Goal: Information Seeking & Learning: Learn about a topic

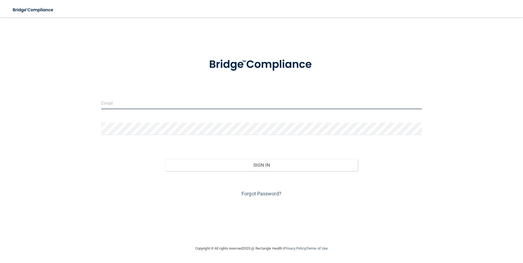
click at [124, 105] on input "email" at bounding box center [261, 103] width 321 height 12
type input "[EMAIL_ADDRESS][DOMAIN_NAME]"
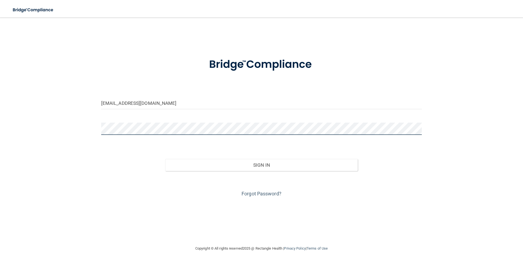
click at [165, 159] on button "Sign In" at bounding box center [261, 165] width 193 height 12
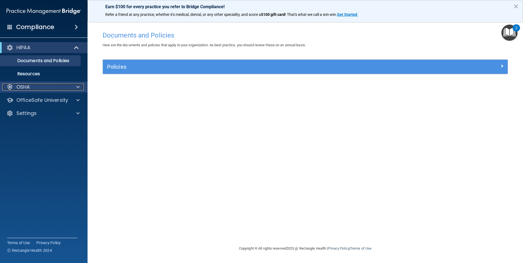
click at [80, 87] on div at bounding box center [77, 87] width 14 height 7
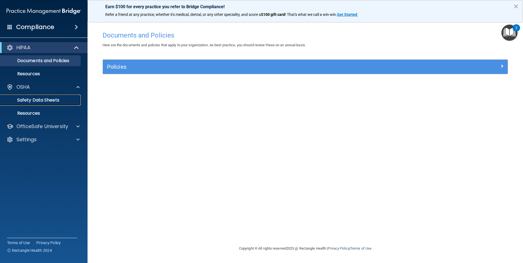
click at [44, 100] on p "Safety Data Sheets" at bounding box center [41, 99] width 75 height 5
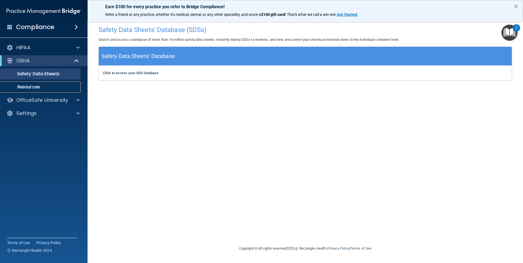
click at [34, 86] on p "Resources" at bounding box center [41, 86] width 75 height 5
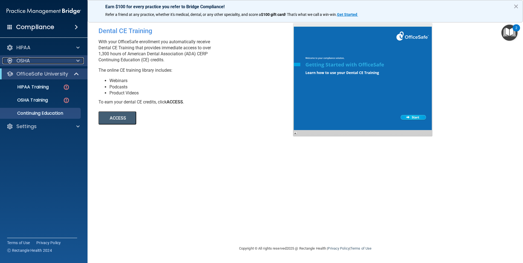
click at [79, 61] on span at bounding box center [77, 60] width 3 height 7
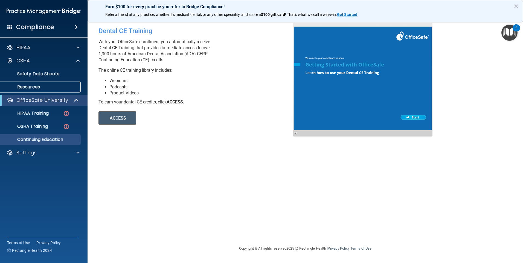
click at [29, 88] on p "Resources" at bounding box center [41, 86] width 75 height 5
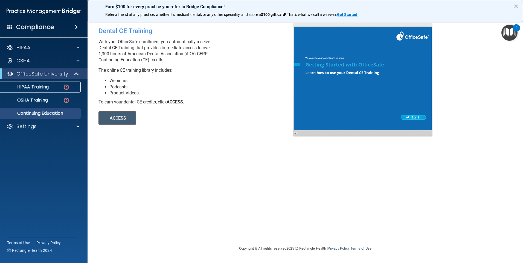
click at [28, 87] on p "HIPAA Training" at bounding box center [26, 86] width 45 height 5
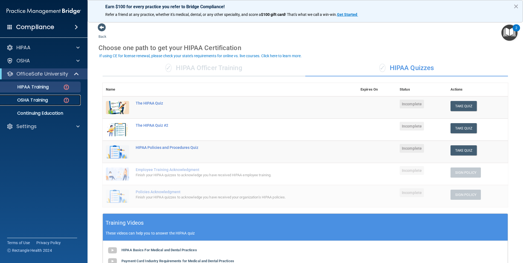
click at [29, 99] on p "OSHA Training" at bounding box center [26, 99] width 44 height 5
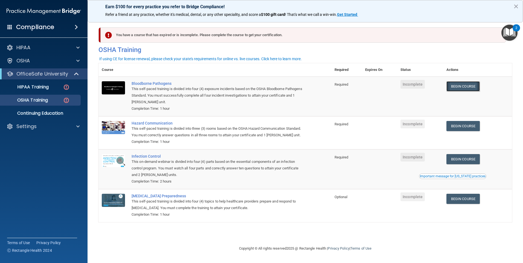
click at [470, 89] on link "Begin Course" at bounding box center [463, 86] width 33 height 10
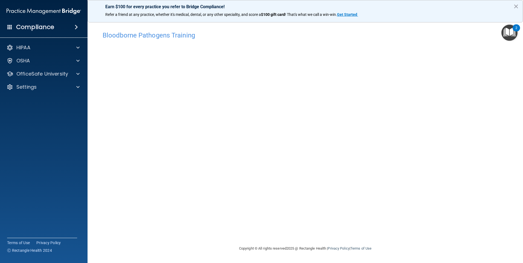
click at [240, 240] on div "Bloodborne Pathogens Training This course doesn’t expire until . Are you sure y…" at bounding box center [306, 136] width 414 height 217
click at [511, 36] on img "Open Resource Center, 2 new notifications" at bounding box center [510, 33] width 16 height 16
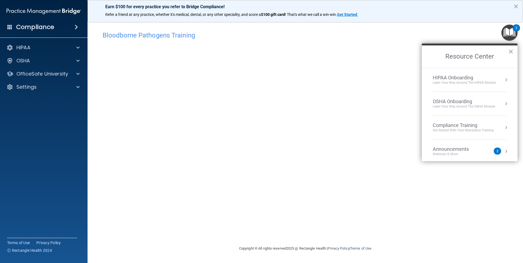
click at [512, 48] on button "×" at bounding box center [511, 51] width 5 height 9
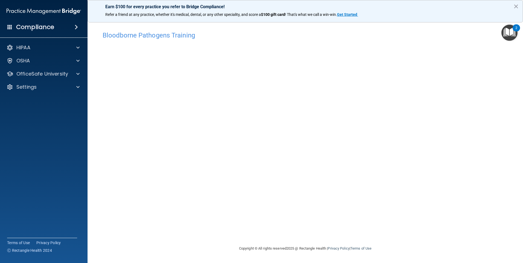
click at [325, 216] on div "Bloodborne Pathogens Training This course doesn’t expire until . Are you sure y…" at bounding box center [306, 136] width 414 height 217
click at [445, 238] on div "Bloodborne Pathogens Training This course doesn’t expire until . Are you sure y…" at bounding box center [306, 136] width 414 height 217
click at [514, 33] on img "Open Resource Center, 2 new notifications" at bounding box center [510, 33] width 16 height 16
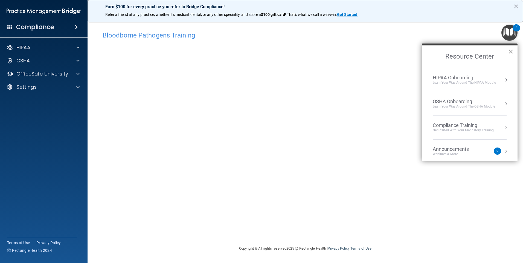
click at [511, 51] on button "×" at bounding box center [511, 51] width 5 height 9
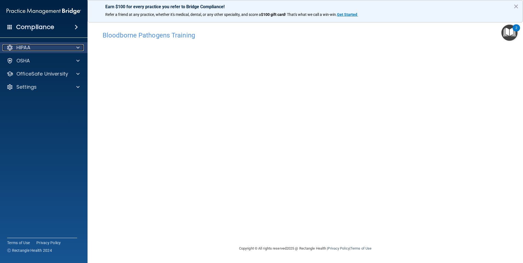
click at [72, 44] on div at bounding box center [77, 47] width 14 height 7
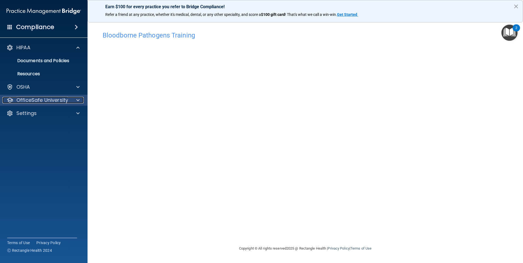
click at [71, 99] on div at bounding box center [77, 100] width 14 height 7
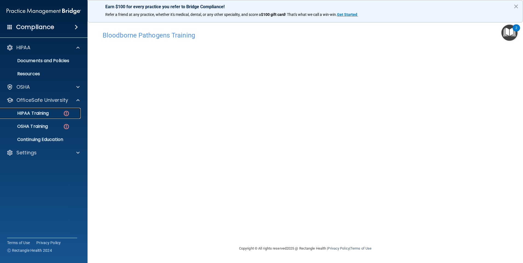
click at [57, 114] on div "HIPAA Training" at bounding box center [41, 113] width 75 height 5
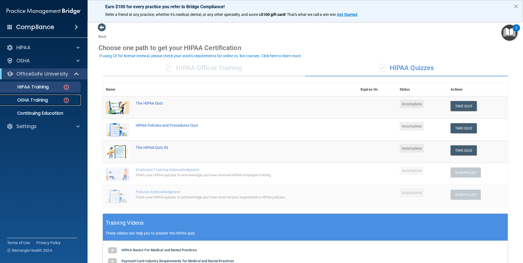
click at [56, 99] on div "OSHA Training" at bounding box center [41, 99] width 75 height 5
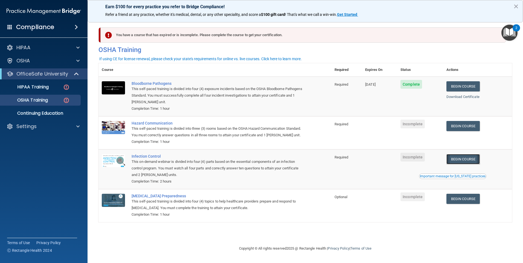
click at [463, 164] on link "Begin Course" at bounding box center [463, 159] width 33 height 10
click at [450, 188] on td "Begin Course Download Certificate Important message for California practices" at bounding box center [477, 169] width 69 height 40
click at [460, 163] on link "Begin Course" at bounding box center [463, 159] width 33 height 10
click at [467, 178] on div "Important message for [US_STATE] practices" at bounding box center [453, 176] width 66 height 3
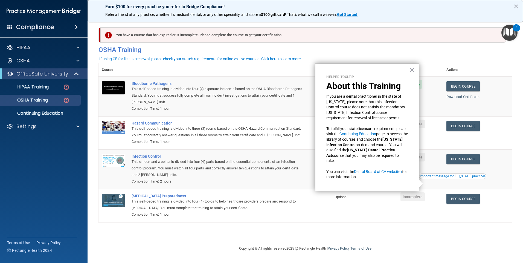
drag, startPoint x: 371, startPoint y: 187, endPoint x: 342, endPoint y: 144, distance: 51.4
click at [370, 186] on div "Helper Tooltip About this Training If you are a dental practitioner in the stat…" at bounding box center [367, 128] width 104 height 128
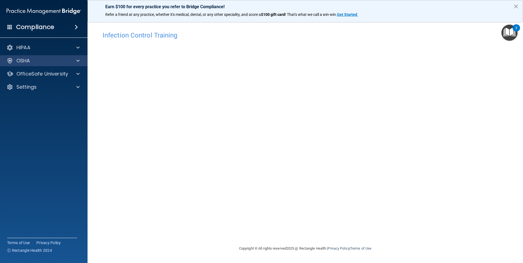
click at [78, 65] on div "OSHA" at bounding box center [44, 60] width 88 height 11
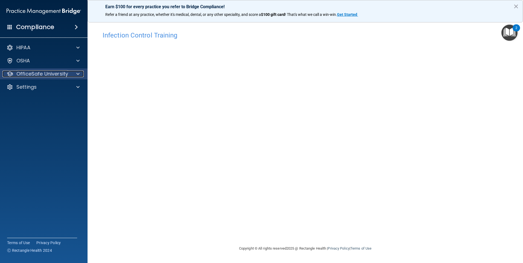
click at [80, 74] on div at bounding box center [77, 74] width 14 height 7
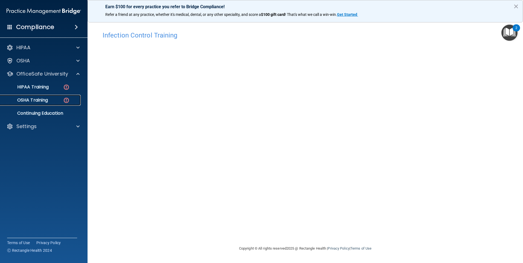
click at [66, 100] on img at bounding box center [66, 100] width 7 height 7
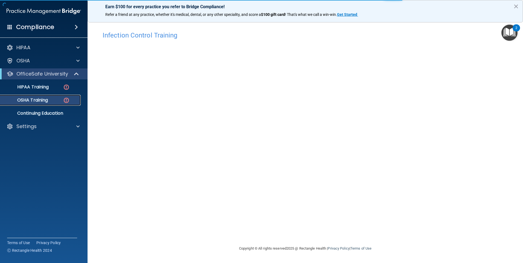
click at [57, 100] on div "OSHA Training" at bounding box center [41, 99] width 75 height 5
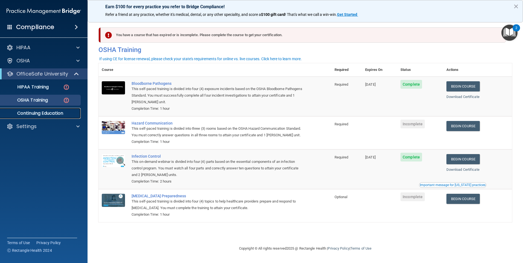
click at [57, 115] on p "Continuing Education" at bounding box center [41, 113] width 75 height 5
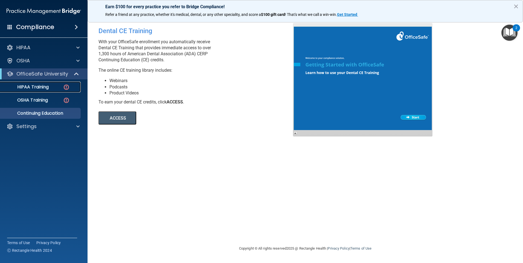
click at [51, 91] on link "HIPAA Training" at bounding box center [38, 87] width 86 height 11
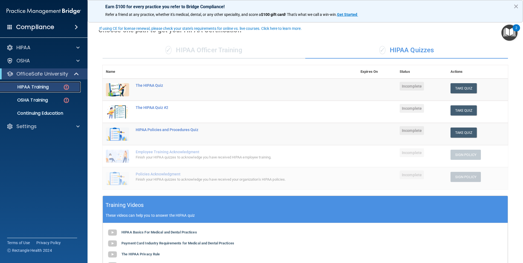
scroll to position [27, 0]
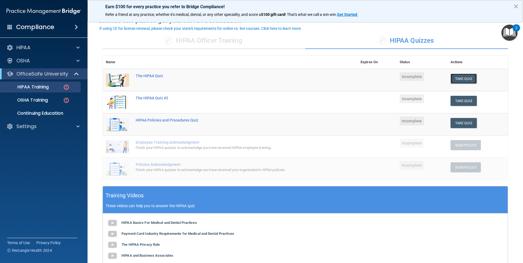
click at [459, 78] on button "Take Quiz" at bounding box center [464, 79] width 26 height 10
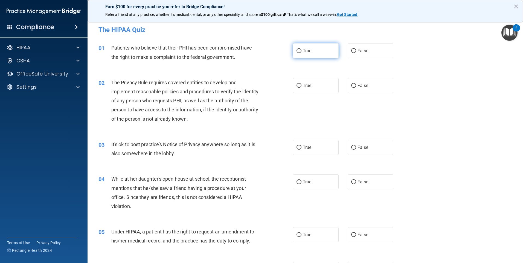
click at [297, 52] on input "True" at bounding box center [299, 51] width 5 height 4
radio input "true"
click at [303, 87] on span "True" at bounding box center [307, 85] width 8 height 5
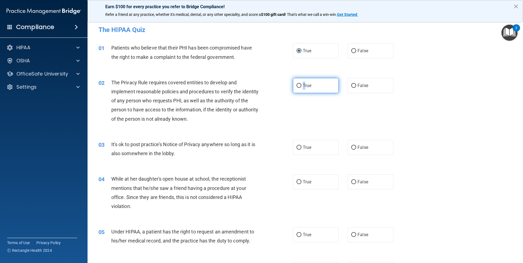
drag, startPoint x: 303, startPoint y: 87, endPoint x: 295, endPoint y: 86, distance: 7.7
click at [297, 86] on input "True" at bounding box center [299, 86] width 5 height 4
radio input "true"
click at [365, 150] on label "False" at bounding box center [371, 147] width 46 height 15
click at [356, 150] on input "False" at bounding box center [354, 148] width 5 height 4
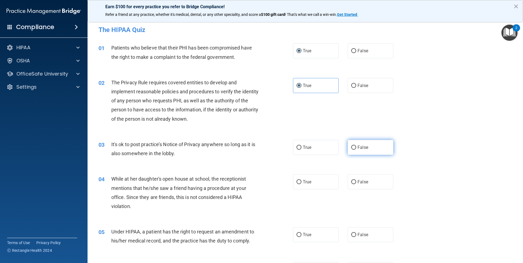
radio input "true"
click at [361, 182] on span "False" at bounding box center [363, 181] width 11 height 5
click at [356, 182] on input "False" at bounding box center [354, 182] width 5 height 4
radio input "true"
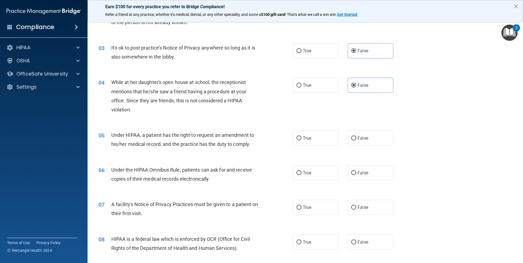
scroll to position [110, 0]
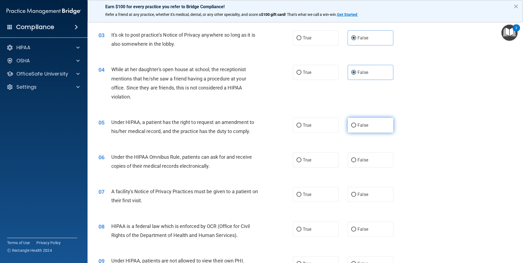
click at [359, 129] on label "False" at bounding box center [371, 125] width 46 height 15
click at [356, 128] on input "False" at bounding box center [354, 125] width 5 height 4
radio input "true"
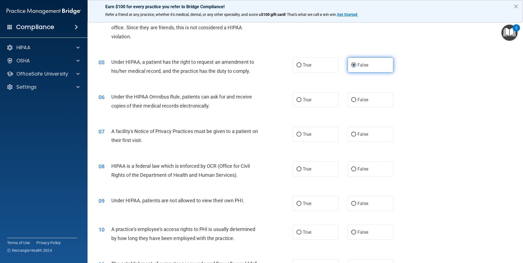
scroll to position [192, 0]
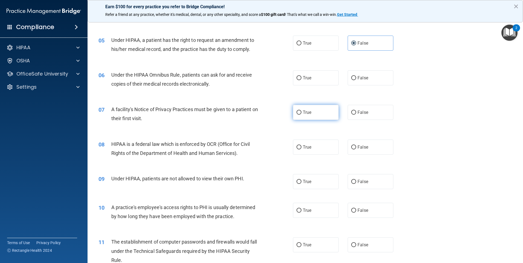
click at [313, 112] on label "True" at bounding box center [316, 112] width 46 height 15
click at [302, 112] on input "True" at bounding box center [299, 113] width 5 height 4
radio input "true"
click at [308, 82] on label "True" at bounding box center [316, 77] width 46 height 15
click at [302, 80] on input "True" at bounding box center [299, 78] width 5 height 4
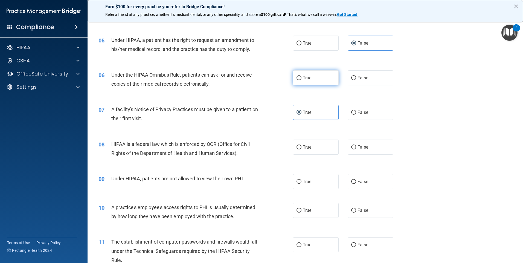
radio input "true"
click at [307, 141] on label "True" at bounding box center [316, 147] width 46 height 15
click at [302, 145] on input "True" at bounding box center [299, 147] width 5 height 4
radio input "true"
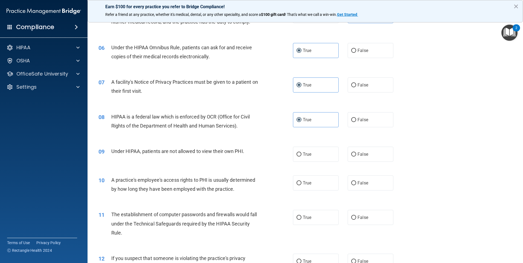
scroll to position [246, 0]
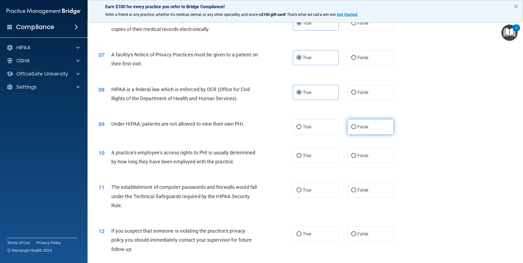
click at [352, 129] on input "False" at bounding box center [354, 127] width 5 height 4
radio input "true"
click at [358, 156] on span "False" at bounding box center [363, 155] width 11 height 5
click at [356, 156] on input "False" at bounding box center [354, 156] width 5 height 4
radio input "true"
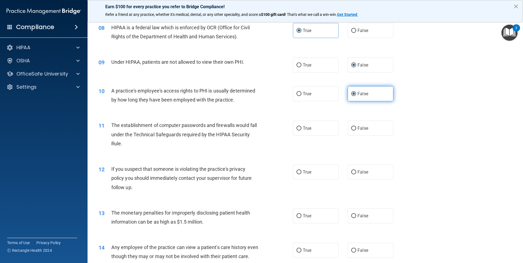
scroll to position [329, 0]
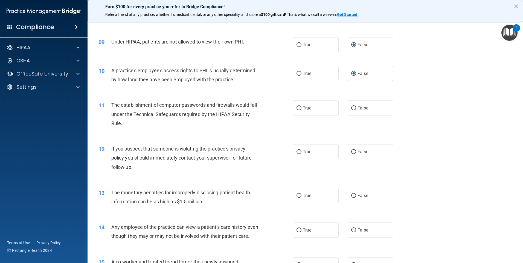
click at [307, 117] on div "11 The establishment of computer passwords and firewalls would fall under the T…" at bounding box center [305, 116] width 422 height 44
click at [307, 112] on label "True" at bounding box center [316, 107] width 46 height 15
click at [302, 110] on input "True" at bounding box center [299, 108] width 5 height 4
radio input "true"
click at [299, 152] on input "True" at bounding box center [299, 152] width 5 height 4
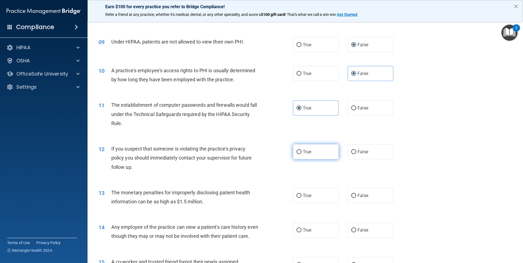
radio input "true"
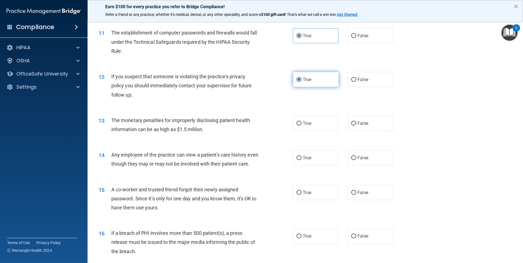
scroll to position [411, 0]
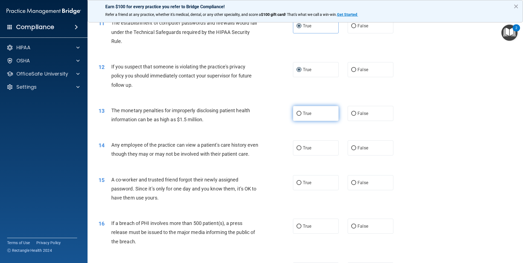
click at [308, 120] on label "True" at bounding box center [316, 113] width 46 height 15
click at [302, 116] on input "True" at bounding box center [299, 114] width 5 height 4
radio input "true"
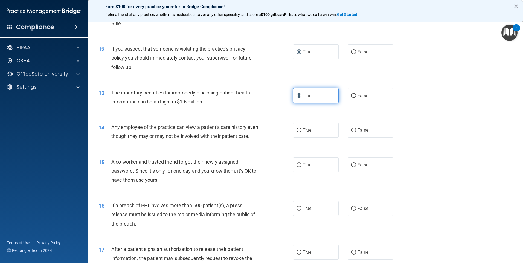
scroll to position [438, 0]
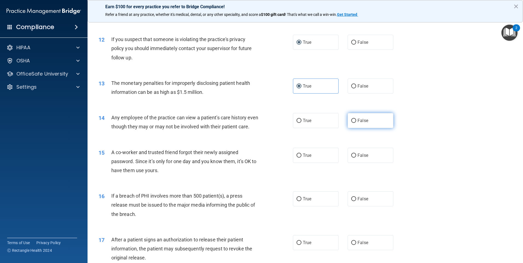
click at [352, 121] on input "False" at bounding box center [354, 121] width 5 height 4
radio input "true"
click at [358, 158] on span "False" at bounding box center [363, 155] width 11 height 5
click at [356, 158] on input "False" at bounding box center [354, 156] width 5 height 4
radio input "true"
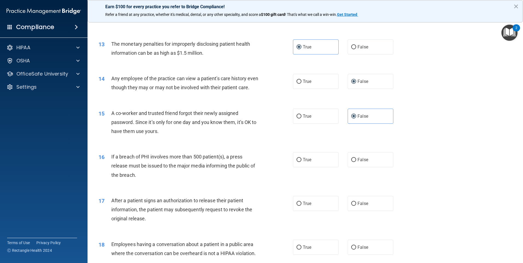
scroll to position [493, 0]
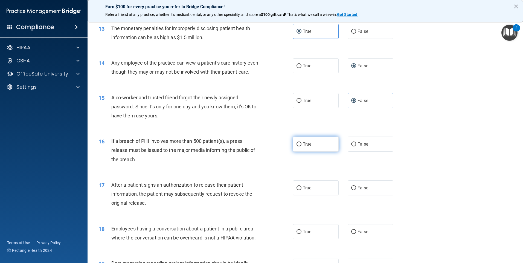
click at [331, 150] on label "True" at bounding box center [316, 144] width 46 height 15
click at [302, 146] on input "True" at bounding box center [299, 144] width 5 height 4
radio input "true"
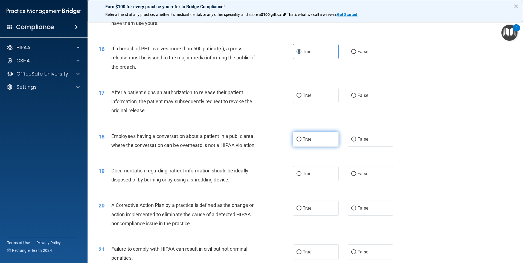
scroll to position [602, 0]
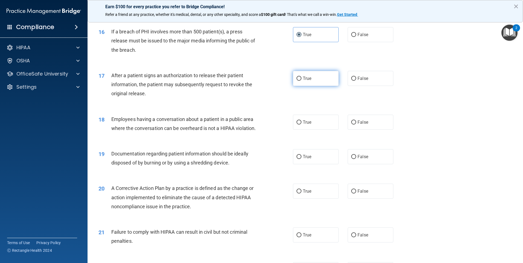
click at [318, 86] on label "True" at bounding box center [316, 78] width 46 height 15
click at [302, 81] on input "True" at bounding box center [299, 79] width 5 height 4
radio input "true"
click at [354, 130] on label "False" at bounding box center [371, 122] width 46 height 15
click at [354, 125] on input "False" at bounding box center [354, 122] width 5 height 4
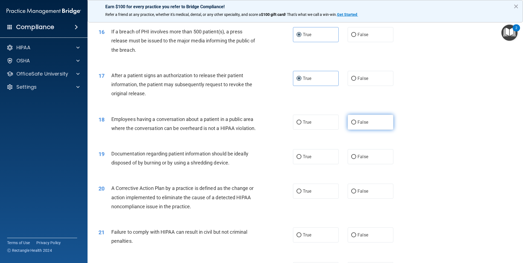
radio input "true"
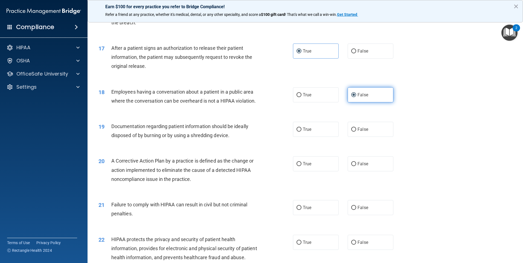
scroll to position [657, 0]
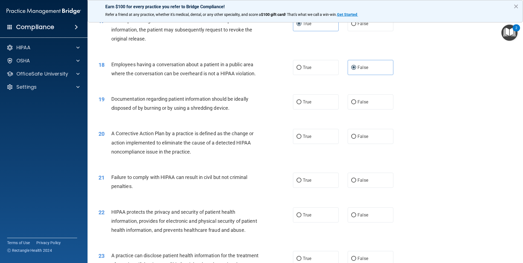
click at [323, 119] on div "19 Documentation regarding patient information should be ideally disposed of by…" at bounding box center [305, 105] width 422 height 34
click at [319, 110] on label "True" at bounding box center [316, 101] width 46 height 15
click at [302, 104] on input "True" at bounding box center [299, 102] width 5 height 4
radio input "true"
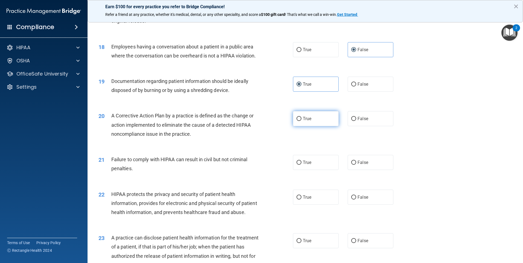
scroll to position [684, 0]
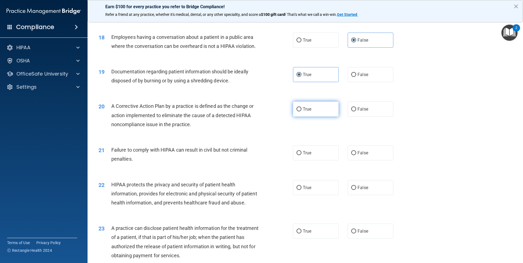
click at [311, 117] on label "True" at bounding box center [316, 109] width 46 height 15
click at [302, 111] on input "True" at bounding box center [299, 109] width 5 height 4
radio input "true"
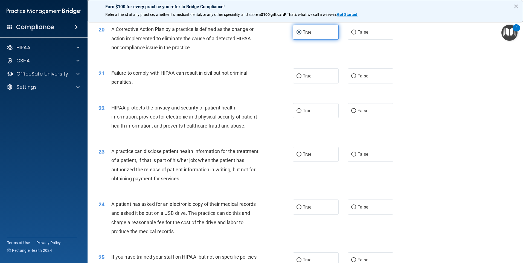
scroll to position [767, 0]
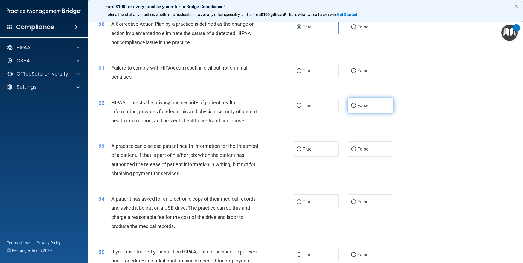
click at [360, 108] on span "False" at bounding box center [363, 105] width 11 height 5
click at [356, 108] on input "False" at bounding box center [354, 106] width 5 height 4
radio input "true"
click at [309, 108] on span "True" at bounding box center [307, 105] width 8 height 5
click at [302, 108] on input "True" at bounding box center [299, 106] width 5 height 4
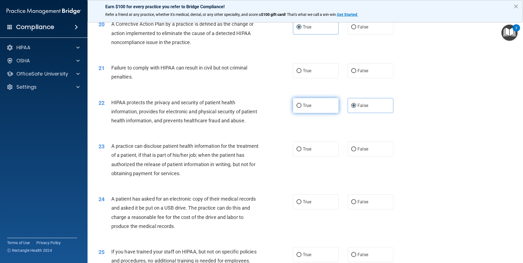
radio input "true"
radio input "false"
click at [368, 78] on label "False" at bounding box center [371, 70] width 46 height 15
click at [356, 73] on input "False" at bounding box center [354, 71] width 5 height 4
radio input "true"
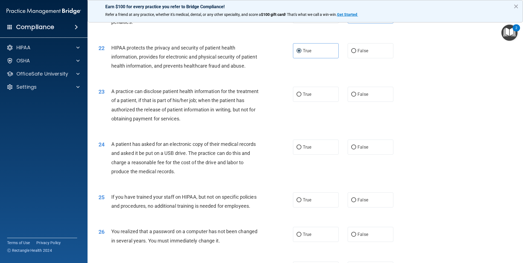
scroll to position [849, 0]
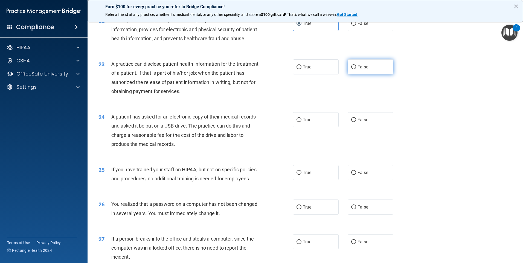
click at [368, 74] on label "False" at bounding box center [371, 66] width 46 height 15
click at [356, 69] on input "False" at bounding box center [354, 67] width 5 height 4
radio input "true"
click at [314, 127] on label "True" at bounding box center [316, 119] width 46 height 15
click at [302, 122] on input "True" at bounding box center [299, 120] width 5 height 4
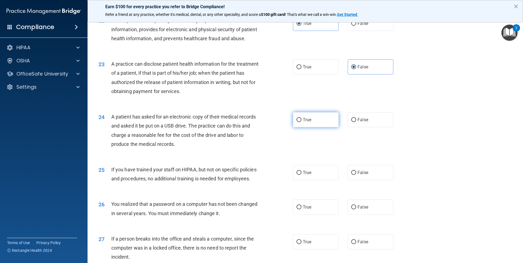
radio input "true"
click at [358, 175] on span "False" at bounding box center [363, 172] width 11 height 5
click at [356, 175] on input "False" at bounding box center [354, 173] width 5 height 4
radio input "true"
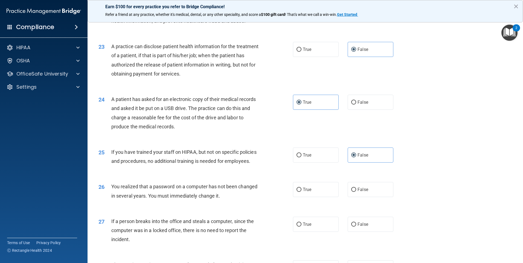
scroll to position [876, 0]
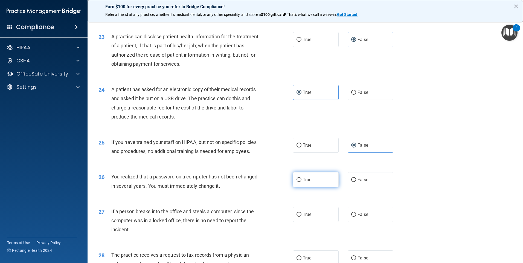
click at [320, 187] on label "True" at bounding box center [316, 179] width 46 height 15
click at [302, 182] on input "True" at bounding box center [299, 180] width 5 height 4
radio input "true"
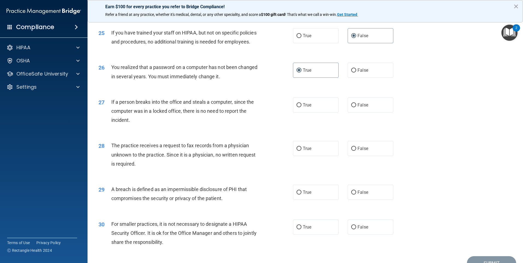
scroll to position [1013, 0]
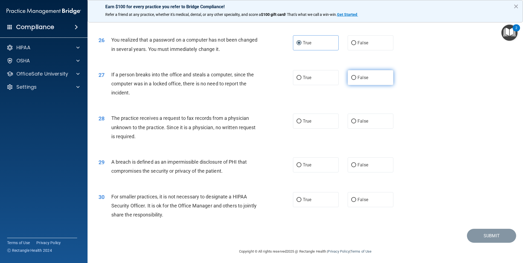
click at [369, 85] on label "False" at bounding box center [371, 77] width 46 height 15
click at [356, 80] on input "False" at bounding box center [354, 78] width 5 height 4
radio input "true"
click at [358, 124] on span "False" at bounding box center [363, 121] width 11 height 5
click at [356, 123] on input "False" at bounding box center [354, 121] width 5 height 4
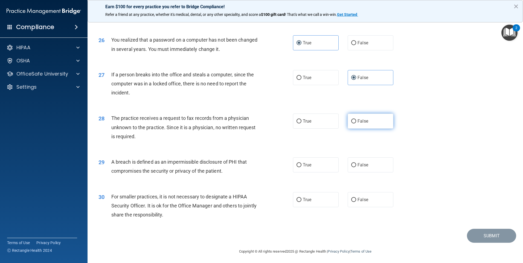
radio input "true"
click at [328, 172] on label "True" at bounding box center [316, 164] width 46 height 15
click at [302, 167] on input "True" at bounding box center [299, 165] width 5 height 4
radio input "true"
click at [376, 207] on label "False" at bounding box center [371, 199] width 46 height 15
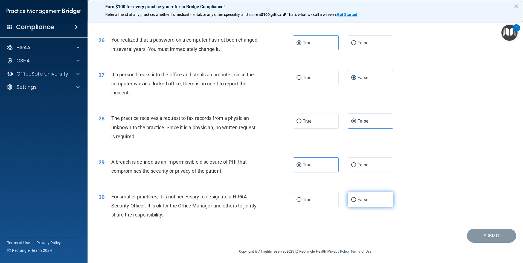
click at [356, 202] on input "False" at bounding box center [354, 200] width 5 height 4
radio input "true"
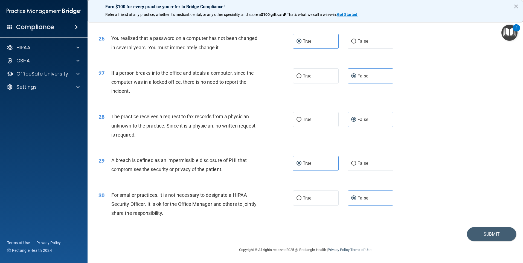
scroll to position [1042, 0]
click at [485, 232] on button "Submit" at bounding box center [491, 234] width 49 height 14
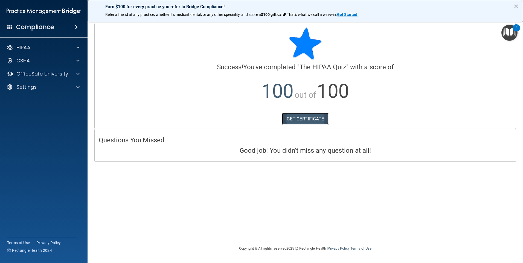
click at [317, 120] on link "GET CERTIFICATE" at bounding box center [305, 119] width 47 height 12
click at [76, 73] on div at bounding box center [77, 74] width 14 height 7
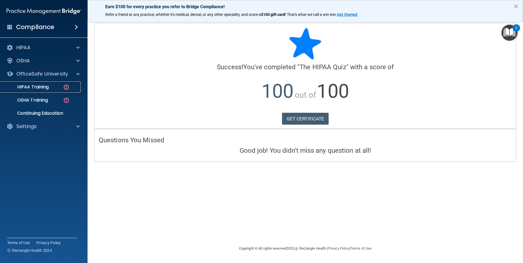
click at [36, 86] on p "HIPAA Training" at bounding box center [26, 86] width 45 height 5
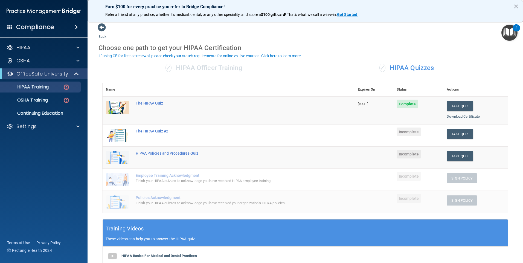
click at [460, 140] on td "Take Quiz Download Certificate" at bounding box center [476, 135] width 65 height 22
click at [457, 135] on button "Take Quiz" at bounding box center [460, 134] width 26 height 10
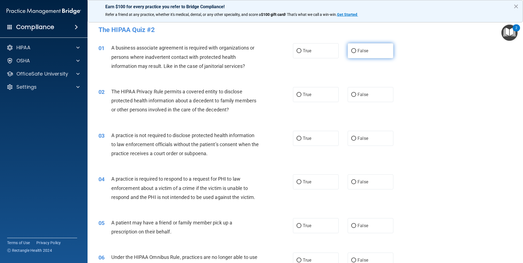
click at [355, 48] on label "False" at bounding box center [371, 50] width 46 height 15
click at [355, 49] on input "False" at bounding box center [354, 51] width 5 height 4
radio input "true"
click at [319, 91] on label "True" at bounding box center [316, 94] width 46 height 15
click at [302, 93] on input "True" at bounding box center [299, 95] width 5 height 4
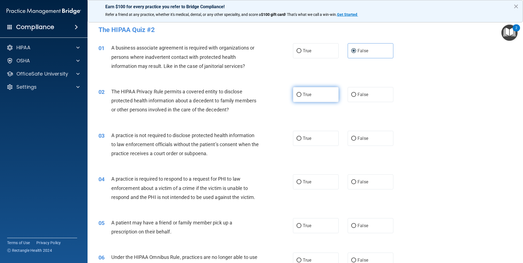
radio input "true"
click at [369, 134] on label "False" at bounding box center [371, 138] width 46 height 15
click at [356, 137] on input "False" at bounding box center [354, 139] width 5 height 4
radio input "true"
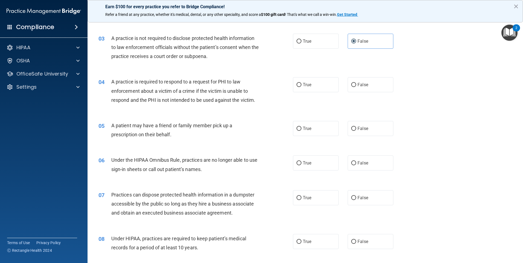
scroll to position [110, 0]
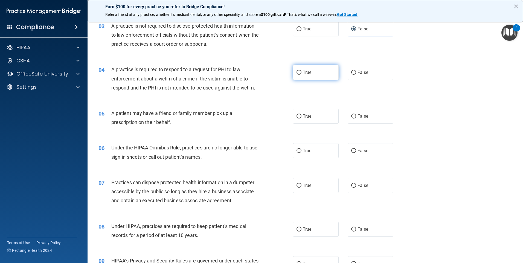
click at [301, 70] on label "True" at bounding box center [316, 72] width 46 height 15
click at [301, 71] on input "True" at bounding box center [299, 73] width 5 height 4
radio input "true"
click at [310, 114] on label "True" at bounding box center [316, 116] width 46 height 15
click at [302, 114] on input "True" at bounding box center [299, 116] width 5 height 4
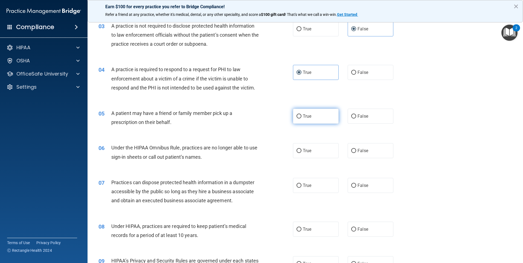
radio input "true"
click at [352, 149] on input "False" at bounding box center [354, 151] width 5 height 4
radio input "true"
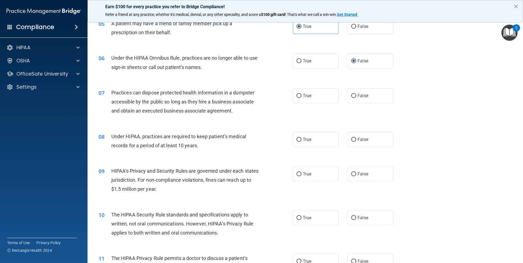
scroll to position [219, 0]
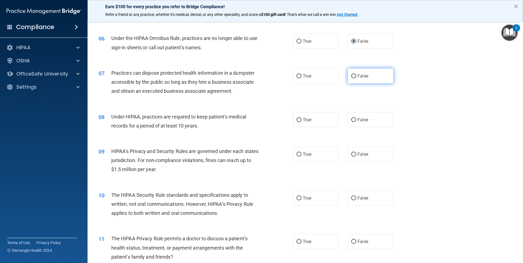
click at [358, 76] on span "False" at bounding box center [363, 75] width 11 height 5
click at [355, 76] on input "False" at bounding box center [354, 76] width 5 height 4
radio input "true"
click at [358, 119] on span "False" at bounding box center [363, 119] width 11 height 5
click at [356, 119] on input "False" at bounding box center [354, 120] width 5 height 4
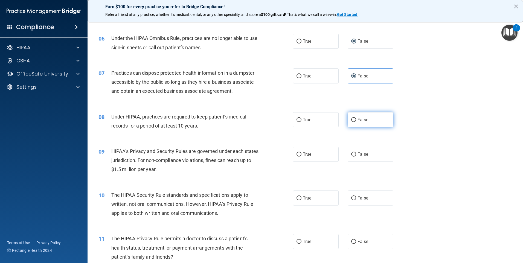
radio input "true"
click at [364, 153] on span "False" at bounding box center [363, 154] width 11 height 5
click at [356, 153] on input "False" at bounding box center [354, 154] width 5 height 4
radio input "true"
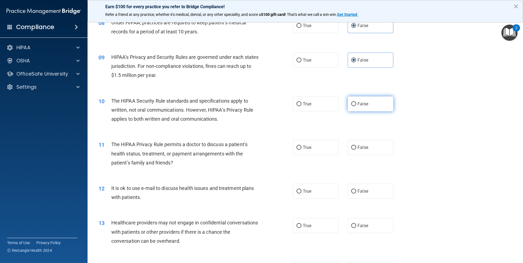
scroll to position [329, 0]
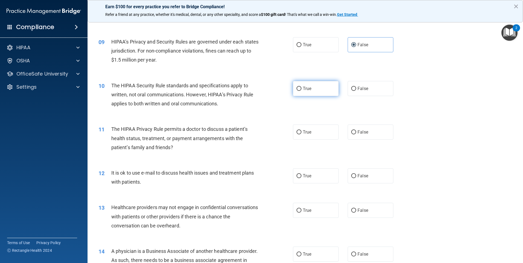
click at [324, 86] on label "True" at bounding box center [316, 88] width 46 height 15
click at [302, 87] on input "True" at bounding box center [299, 89] width 5 height 4
radio input "true"
click at [311, 137] on label "True" at bounding box center [316, 132] width 46 height 15
click at [302, 134] on input "True" at bounding box center [299, 132] width 5 height 4
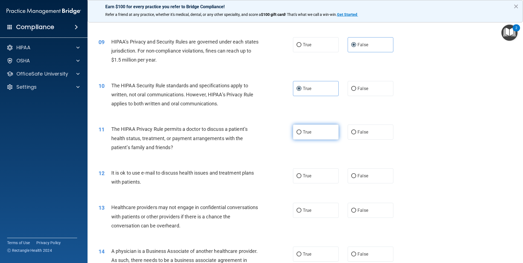
radio input "true"
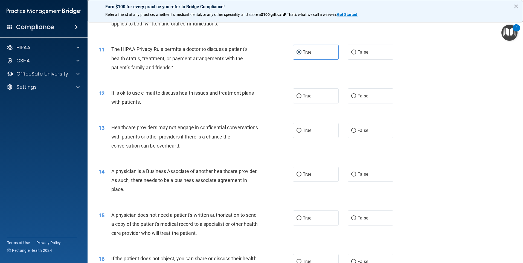
scroll to position [411, 0]
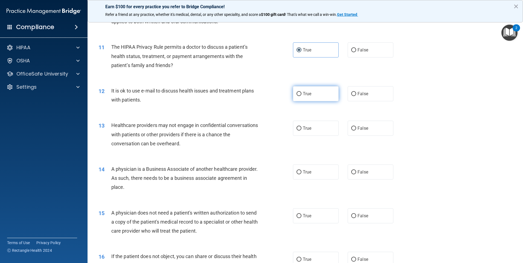
click at [330, 98] on label "True" at bounding box center [316, 93] width 46 height 15
click at [302, 96] on input "True" at bounding box center [299, 94] width 5 height 4
radio input "true"
click at [320, 129] on label "True" at bounding box center [316, 128] width 46 height 15
click at [302, 129] on input "True" at bounding box center [299, 128] width 5 height 4
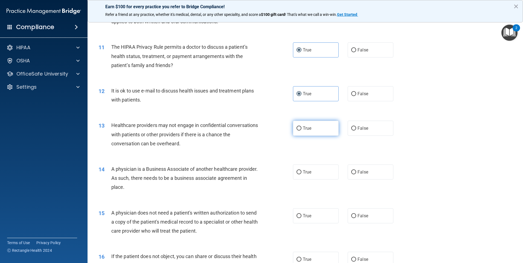
radio input "true"
click at [352, 129] on input "False" at bounding box center [354, 128] width 5 height 4
radio input "true"
radio input "false"
click at [353, 169] on label "False" at bounding box center [371, 172] width 46 height 15
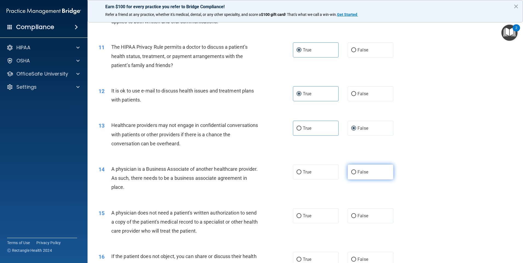
click at [353, 170] on input "False" at bounding box center [354, 172] width 5 height 4
radio input "true"
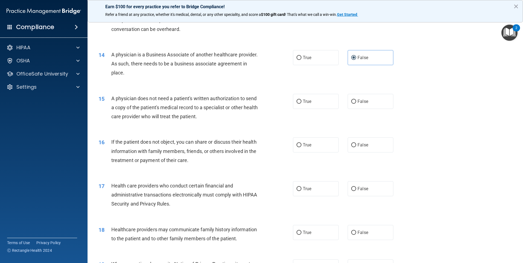
scroll to position [548, 0]
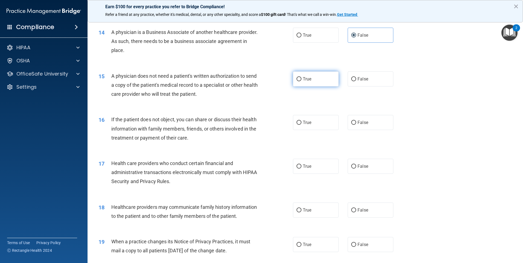
click at [303, 81] on span "True" at bounding box center [307, 78] width 8 height 5
click at [302, 81] on input "True" at bounding box center [299, 79] width 5 height 4
radio input "true"
click at [306, 121] on span "True" at bounding box center [307, 122] width 8 height 5
click at [302, 121] on input "True" at bounding box center [299, 123] width 5 height 4
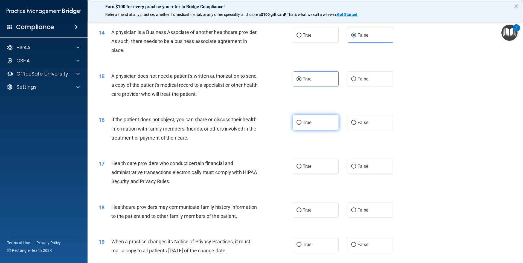
radio input "true"
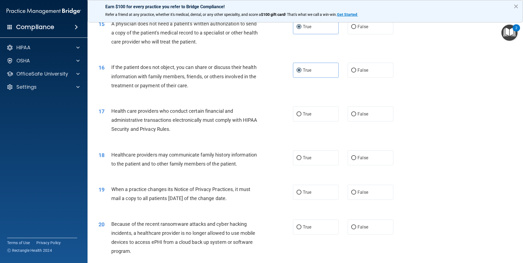
scroll to position [602, 0]
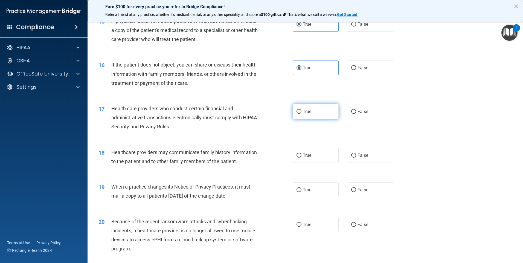
click at [335, 113] on label "True" at bounding box center [316, 111] width 46 height 15
click at [302, 113] on input "True" at bounding box center [299, 112] width 5 height 4
radio input "true"
click at [362, 152] on label "False" at bounding box center [371, 155] width 46 height 15
click at [356, 154] on input "False" at bounding box center [354, 156] width 5 height 4
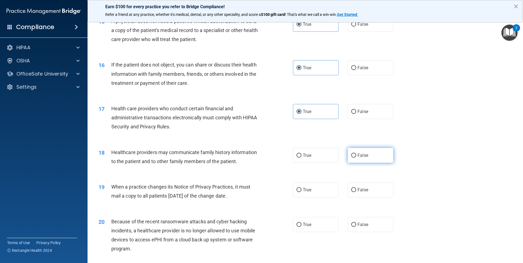
radio input "true"
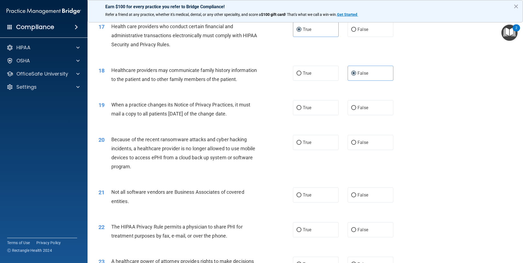
scroll to position [712, 0]
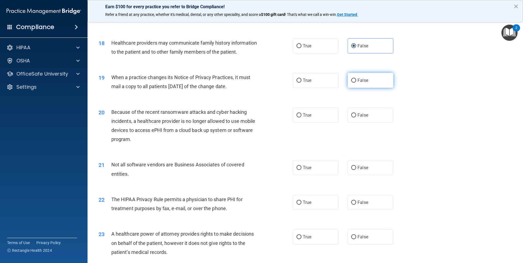
click at [364, 80] on span "False" at bounding box center [363, 80] width 11 height 5
click at [356, 80] on input "False" at bounding box center [354, 81] width 5 height 4
radio input "true"
click at [379, 115] on label "False" at bounding box center [371, 115] width 46 height 15
click at [356, 115] on input "False" at bounding box center [354, 115] width 5 height 4
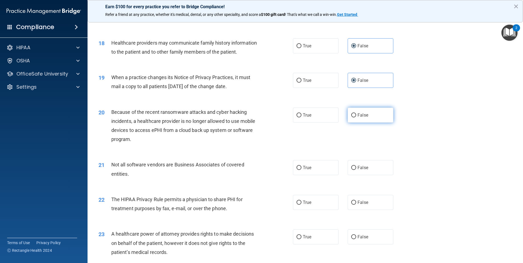
radio input "true"
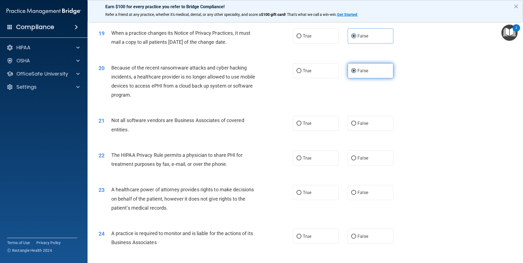
scroll to position [794, 0]
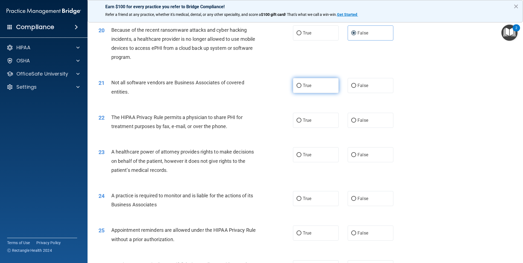
click at [310, 89] on label "True" at bounding box center [316, 85] width 46 height 15
click at [302, 88] on input "True" at bounding box center [299, 86] width 5 height 4
radio input "true"
click at [312, 120] on label "True" at bounding box center [316, 120] width 46 height 15
click at [302, 120] on input "True" at bounding box center [299, 121] width 5 height 4
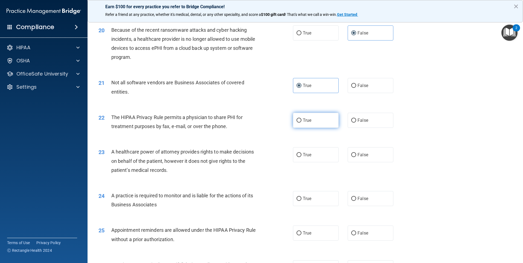
radio input "true"
click at [358, 157] on span "False" at bounding box center [363, 154] width 11 height 5
click at [356, 157] on input "False" at bounding box center [354, 155] width 5 height 4
radio input "true"
click at [355, 193] on label "False" at bounding box center [371, 198] width 46 height 15
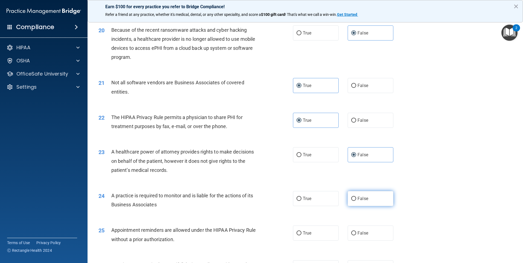
click at [355, 197] on input "False" at bounding box center [354, 199] width 5 height 4
radio input "true"
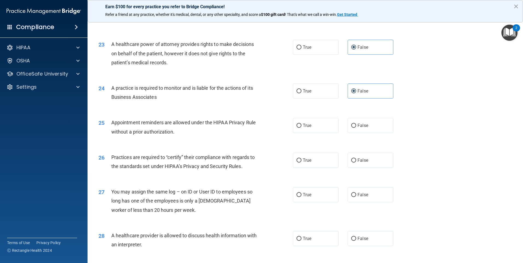
scroll to position [903, 0]
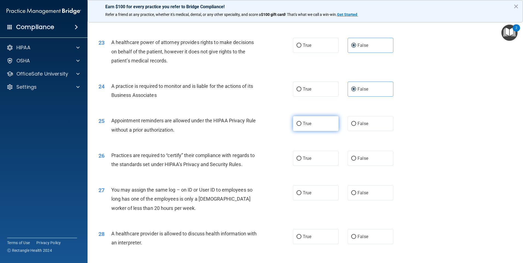
click at [310, 123] on span "True" at bounding box center [307, 123] width 8 height 5
click at [302, 123] on input "True" at bounding box center [299, 124] width 5 height 4
radio input "true"
click at [354, 156] on label "False" at bounding box center [371, 158] width 46 height 15
click at [354, 157] on input "False" at bounding box center [354, 159] width 5 height 4
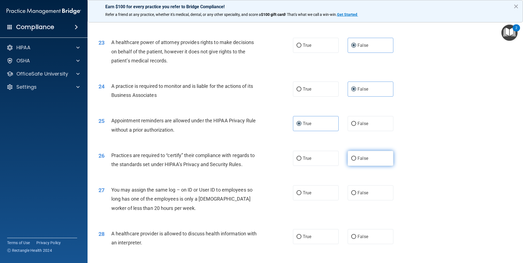
radio input "true"
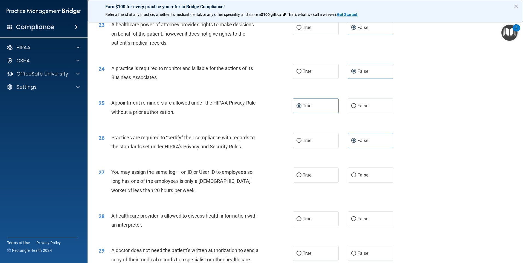
scroll to position [931, 0]
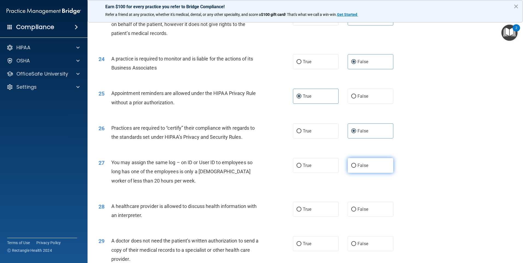
click at [366, 165] on label "False" at bounding box center [371, 165] width 46 height 15
click at [356, 165] on input "False" at bounding box center [354, 166] width 5 height 4
radio input "true"
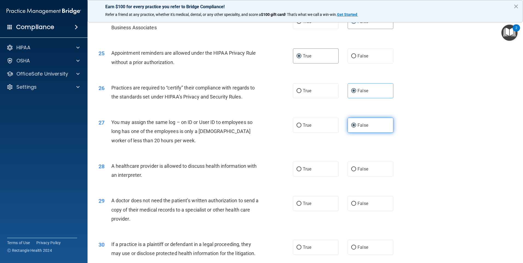
scroll to position [1011, 0]
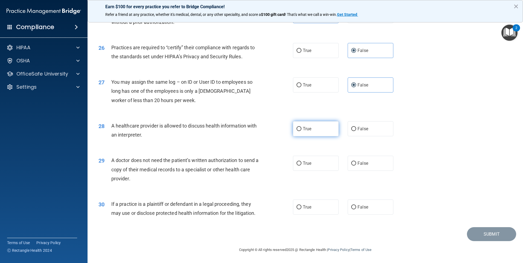
click at [317, 126] on label "True" at bounding box center [316, 128] width 46 height 15
click at [302, 127] on input "True" at bounding box center [299, 129] width 5 height 4
radio input "true"
click at [319, 156] on label "True" at bounding box center [316, 163] width 46 height 15
click at [302, 162] on input "True" at bounding box center [299, 164] width 5 height 4
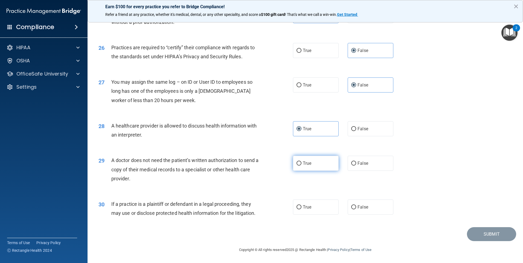
radio input "true"
click at [308, 206] on span "True" at bounding box center [307, 206] width 8 height 5
click at [302, 206] on input "True" at bounding box center [299, 207] width 5 height 4
radio input "true"
click at [484, 236] on button "Submit" at bounding box center [491, 234] width 49 height 14
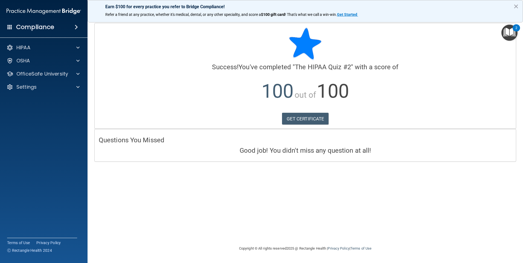
click at [302, 109] on p "100 out of 100" at bounding box center [305, 91] width 413 height 35
click at [300, 118] on link "GET CERTIFICATE" at bounding box center [305, 119] width 47 height 12
click at [76, 73] on div at bounding box center [77, 74] width 14 height 7
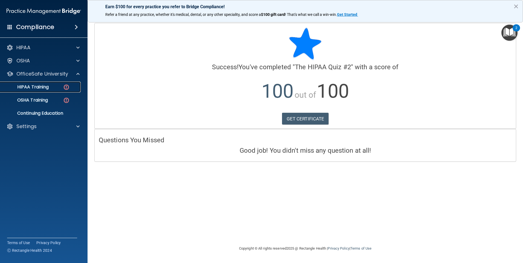
click at [36, 88] on p "HIPAA Training" at bounding box center [26, 86] width 45 height 5
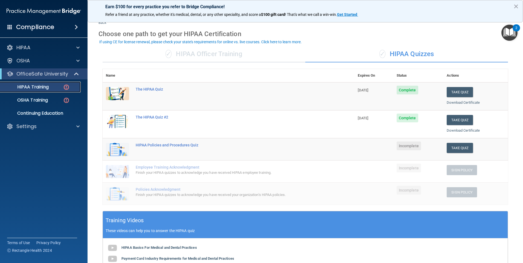
scroll to position [27, 0]
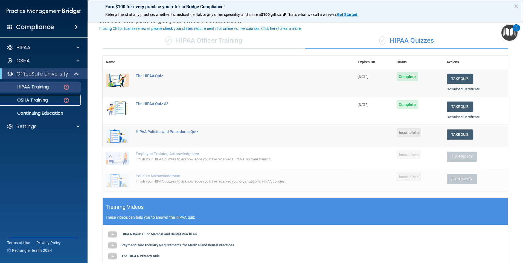
click at [38, 100] on p "OSHA Training" at bounding box center [26, 99] width 44 height 5
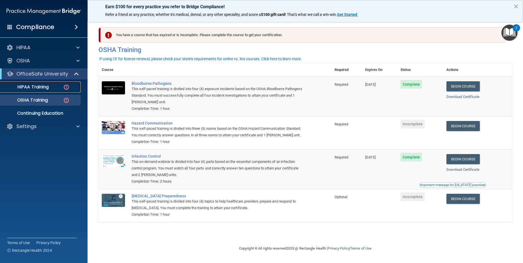
click at [37, 90] on p "HIPAA Training" at bounding box center [26, 86] width 45 height 5
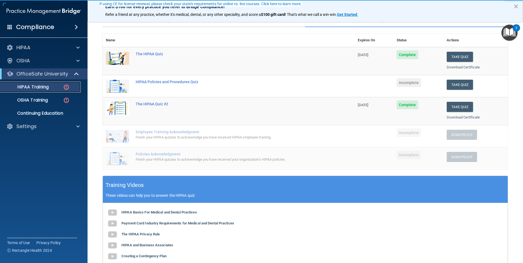
scroll to position [55, 0]
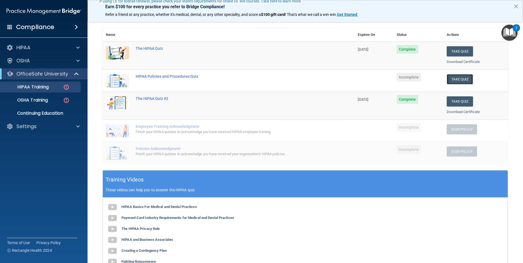
click at [457, 81] on button "Take Quiz" at bounding box center [460, 79] width 26 height 10
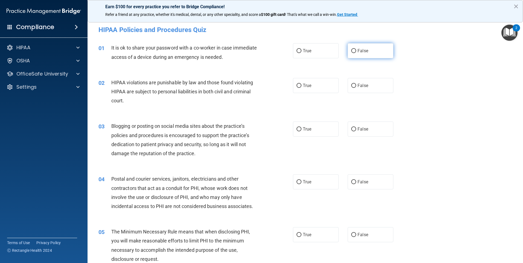
click at [375, 47] on label "False" at bounding box center [371, 50] width 46 height 15
click at [356, 49] on input "False" at bounding box center [354, 51] width 5 height 4
radio input "true"
click at [314, 87] on label "True" at bounding box center [316, 85] width 46 height 15
click at [302, 87] on input "True" at bounding box center [299, 86] width 5 height 4
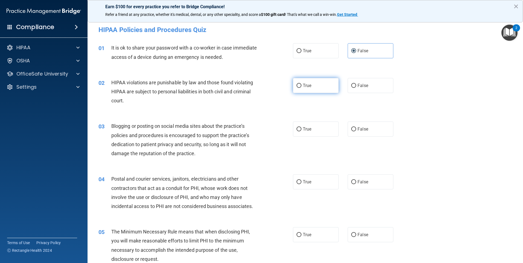
radio input "true"
click at [369, 128] on label "False" at bounding box center [371, 129] width 46 height 15
click at [356, 128] on input "False" at bounding box center [354, 129] width 5 height 4
radio input "true"
click at [325, 188] on label "True" at bounding box center [316, 181] width 46 height 15
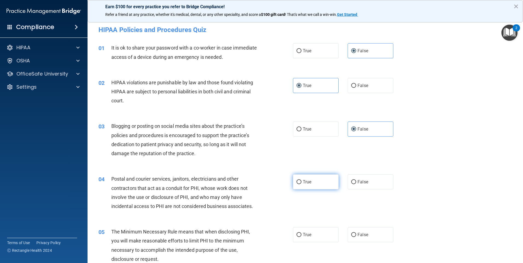
click at [302, 184] on input "True" at bounding box center [299, 182] width 5 height 4
radio input "true"
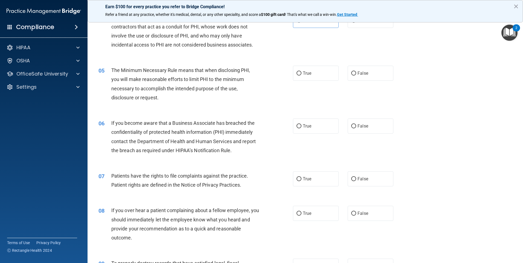
scroll to position [164, 0]
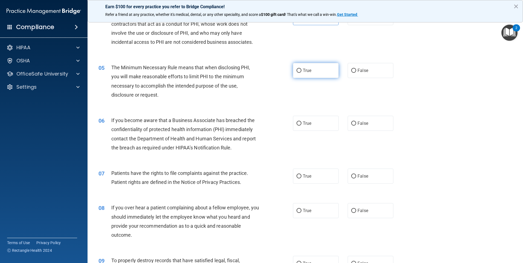
click at [305, 75] on label "True" at bounding box center [316, 70] width 46 height 15
click at [302, 73] on input "True" at bounding box center [299, 71] width 5 height 4
radio input "true"
click at [359, 121] on span "False" at bounding box center [363, 123] width 11 height 5
click at [356, 122] on input "False" at bounding box center [354, 124] width 5 height 4
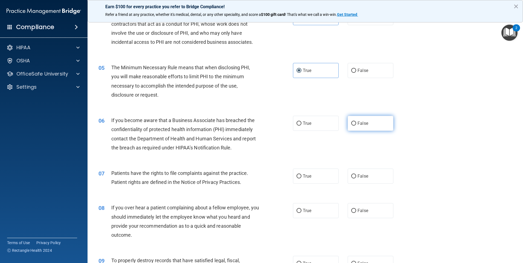
radio input "true"
click at [327, 181] on label "True" at bounding box center [316, 176] width 46 height 15
click at [302, 178] on input "True" at bounding box center [299, 176] width 5 height 4
radio input "true"
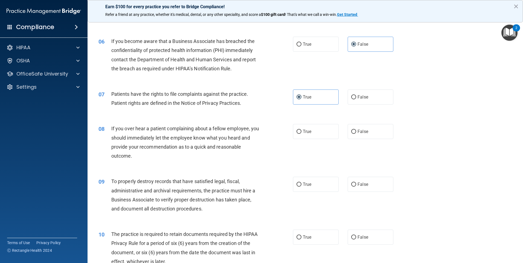
scroll to position [274, 0]
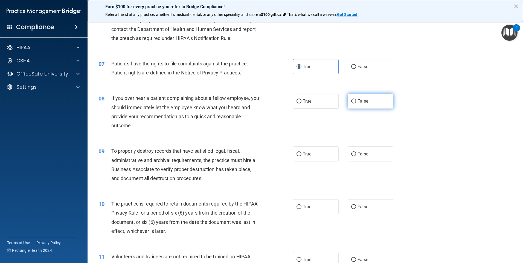
click at [368, 102] on label "False" at bounding box center [371, 101] width 46 height 15
click at [356, 102] on input "False" at bounding box center [354, 101] width 5 height 4
radio input "true"
click at [358, 154] on span "False" at bounding box center [363, 153] width 11 height 5
click at [356, 154] on input "False" at bounding box center [354, 154] width 5 height 4
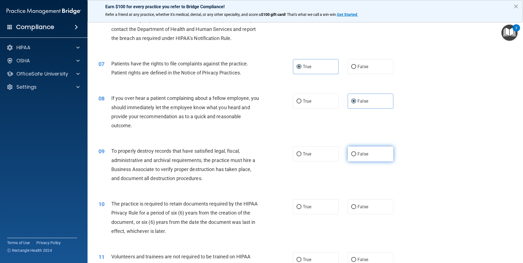
radio input "true"
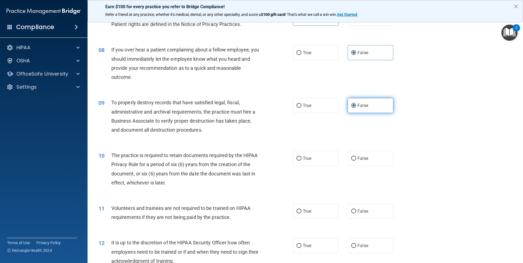
scroll to position [356, 0]
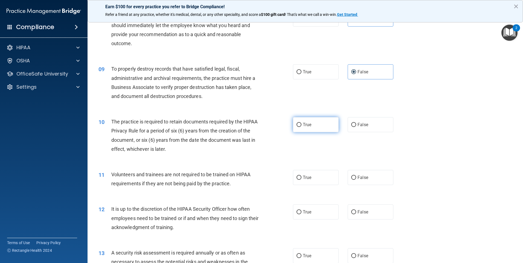
click at [322, 128] on label "True" at bounding box center [316, 124] width 46 height 15
click at [302, 127] on input "True" at bounding box center [299, 125] width 5 height 4
radio input "true"
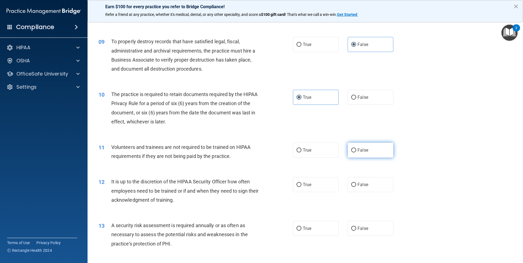
click at [367, 155] on label "False" at bounding box center [371, 150] width 46 height 15
click at [356, 152] on input "False" at bounding box center [354, 150] width 5 height 4
radio input "true"
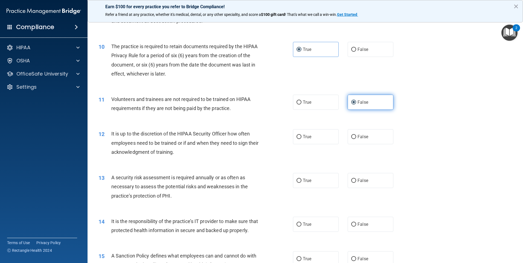
scroll to position [465, 0]
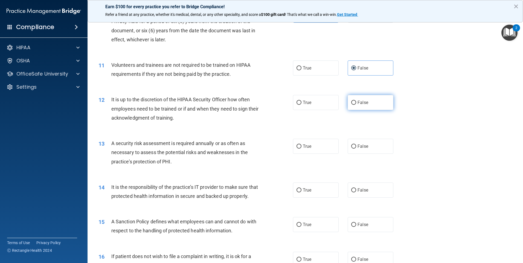
click at [362, 106] on label "False" at bounding box center [371, 102] width 46 height 15
click at [356, 105] on input "False" at bounding box center [354, 103] width 5 height 4
radio input "true"
click at [316, 151] on label "True" at bounding box center [316, 146] width 46 height 15
click at [302, 149] on input "True" at bounding box center [299, 147] width 5 height 4
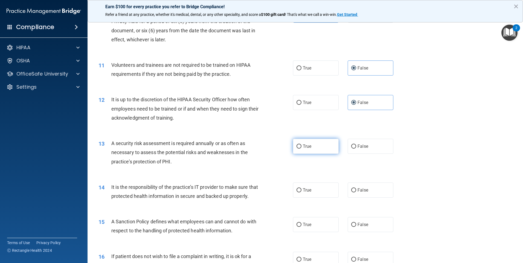
radio input "true"
click at [360, 190] on span "False" at bounding box center [363, 190] width 11 height 5
click at [356, 190] on input "False" at bounding box center [354, 190] width 5 height 4
radio input "true"
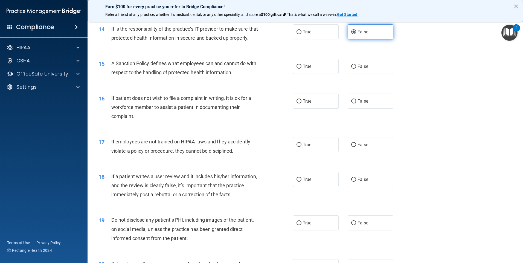
scroll to position [630, 0]
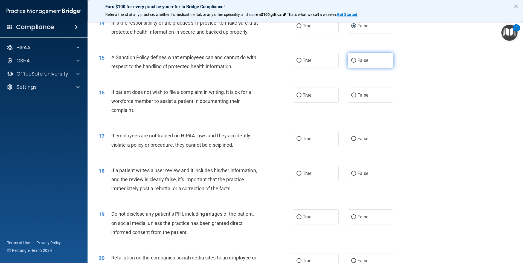
click at [370, 67] on label "False" at bounding box center [371, 60] width 46 height 15
click at [356, 63] on input "False" at bounding box center [354, 61] width 5 height 4
radio input "true"
click at [314, 103] on label "True" at bounding box center [316, 95] width 46 height 15
click at [302, 97] on input "True" at bounding box center [299, 95] width 5 height 4
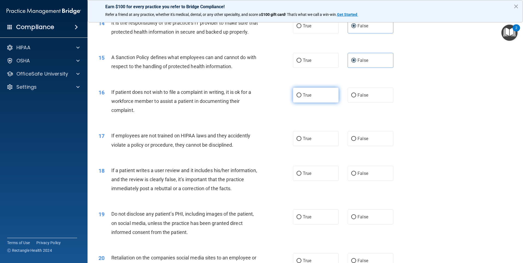
radio input "true"
click at [367, 146] on label "False" at bounding box center [371, 138] width 46 height 15
click at [356, 141] on input "False" at bounding box center [354, 139] width 5 height 4
radio input "true"
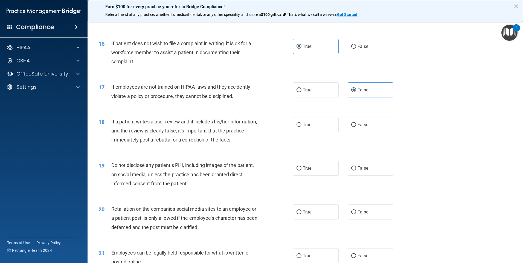
scroll to position [684, 0]
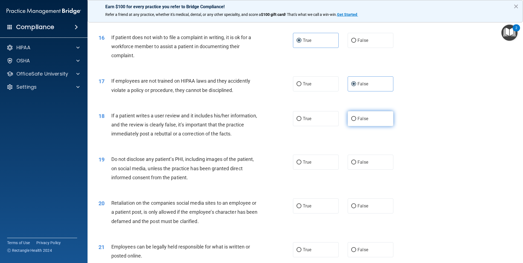
click at [361, 121] on span "False" at bounding box center [363, 118] width 11 height 5
click at [356, 121] on input "False" at bounding box center [354, 119] width 5 height 4
radio input "true"
click at [320, 170] on label "True" at bounding box center [316, 162] width 46 height 15
click at [302, 165] on input "True" at bounding box center [299, 162] width 5 height 4
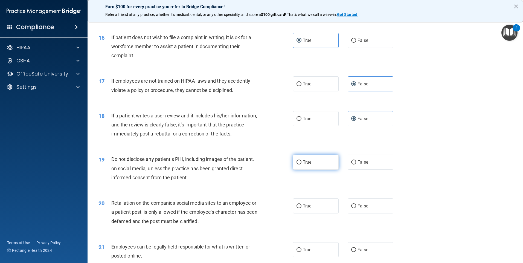
radio input "true"
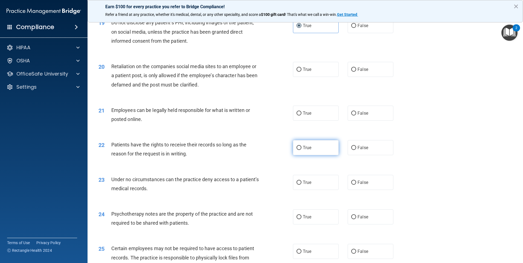
scroll to position [821, 0]
click at [365, 77] on label "False" at bounding box center [371, 69] width 46 height 15
click at [356, 71] on input "False" at bounding box center [354, 69] width 5 height 4
radio input "true"
click at [316, 120] on label "True" at bounding box center [316, 112] width 46 height 15
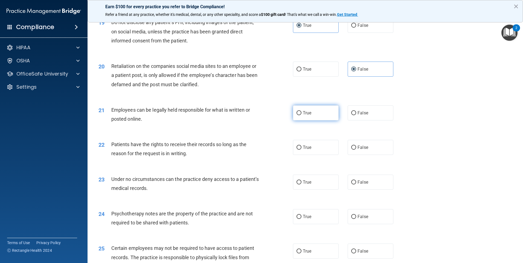
click at [302, 115] on input "True" at bounding box center [299, 113] width 5 height 4
radio input "true"
click at [362, 155] on label "False" at bounding box center [371, 147] width 46 height 15
click at [356, 150] on input "False" at bounding box center [354, 148] width 5 height 4
radio input "true"
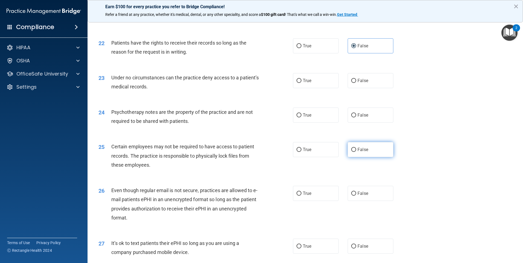
scroll to position [931, 0]
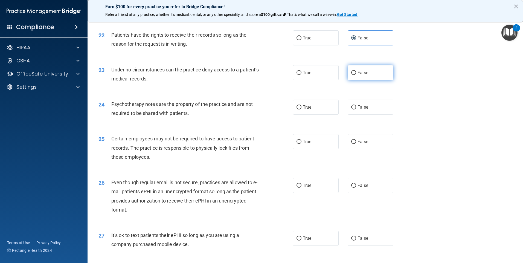
click at [348, 80] on label "False" at bounding box center [371, 72] width 46 height 15
click at [352, 75] on input "False" at bounding box center [354, 73] width 5 height 4
radio input "true"
click at [304, 115] on label "True" at bounding box center [316, 107] width 46 height 15
click at [302, 110] on input "True" at bounding box center [299, 107] width 5 height 4
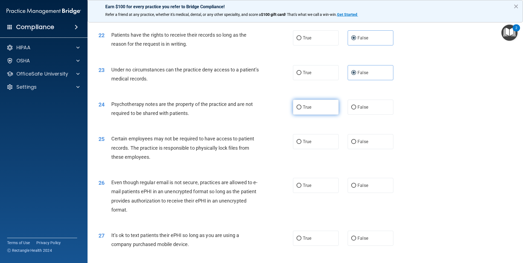
radio input "true"
click at [318, 149] on label "True" at bounding box center [316, 141] width 46 height 15
click at [302, 144] on input "True" at bounding box center [299, 142] width 5 height 4
radio input "true"
click at [305, 193] on label "True" at bounding box center [316, 185] width 46 height 15
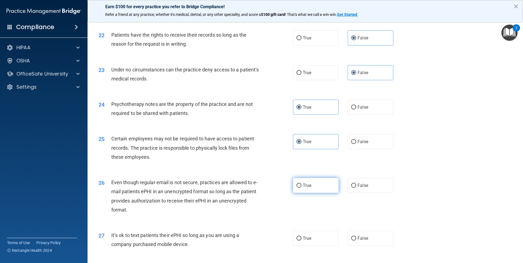
click at [302, 188] on input "True" at bounding box center [299, 186] width 5 height 4
radio input "true"
click at [372, 244] on label "False" at bounding box center [371, 238] width 46 height 15
click at [356, 241] on input "False" at bounding box center [354, 239] width 5 height 4
radio input "true"
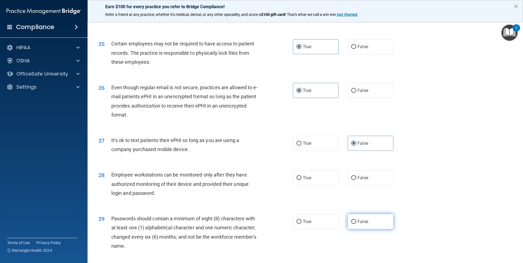
scroll to position [1040, 0]
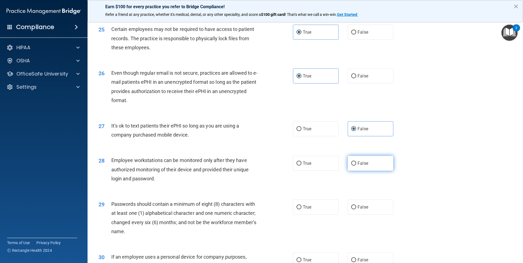
click at [362, 171] on label "False" at bounding box center [371, 163] width 46 height 15
click at [356, 166] on input "False" at bounding box center [354, 164] width 5 height 4
radio input "true"
click at [322, 211] on label "True" at bounding box center [316, 207] width 46 height 15
click at [302, 209] on input "True" at bounding box center [299, 207] width 5 height 4
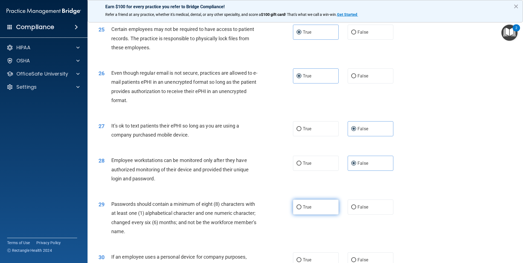
radio input "true"
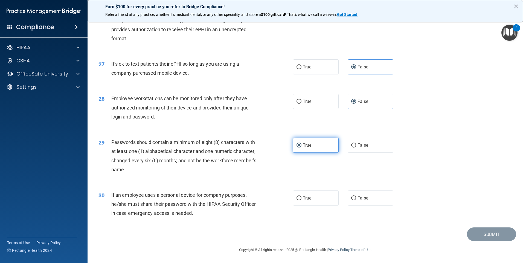
scroll to position [1111, 0]
click at [367, 197] on label "False" at bounding box center [371, 198] width 46 height 15
click at [356, 197] on input "False" at bounding box center [354, 198] width 5 height 4
radio input "true"
click at [477, 235] on button "Submit" at bounding box center [491, 234] width 49 height 14
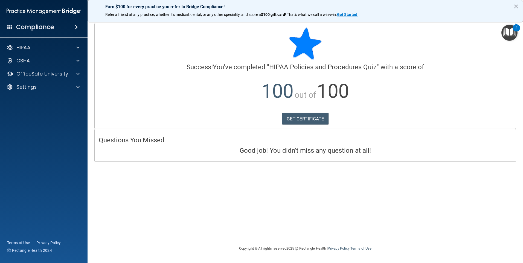
click at [273, 117] on div "GET CERTIFICATE" at bounding box center [305, 119] width 413 height 12
click at [286, 118] on link "GET CERTIFICATE" at bounding box center [305, 119] width 47 height 12
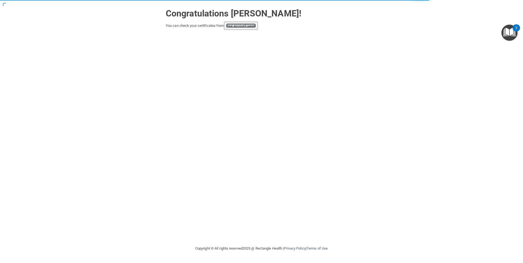
click at [252, 27] on link "your account page!" at bounding box center [241, 26] width 30 height 4
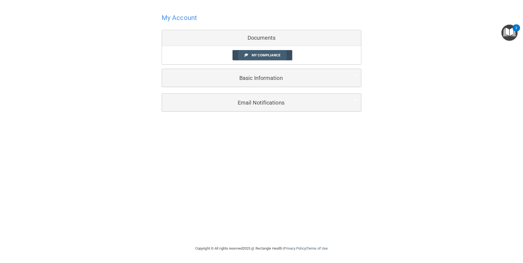
click at [267, 55] on span "My Compliance" at bounding box center [266, 55] width 29 height 4
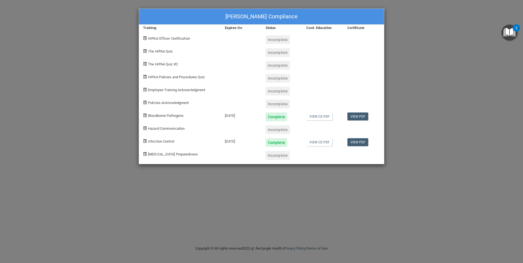
click at [330, 62] on div at bounding box center [323, 63] width 41 height 13
click at [281, 57] on div "Incomplete" at bounding box center [282, 63] width 41 height 13
click at [278, 53] on div "Incomplete" at bounding box center [278, 52] width 24 height 9
click at [474, 55] on div "[PERSON_NAME] Compliance Training Expires On Status Cont. Education Certificate…" at bounding box center [261, 131] width 523 height 263
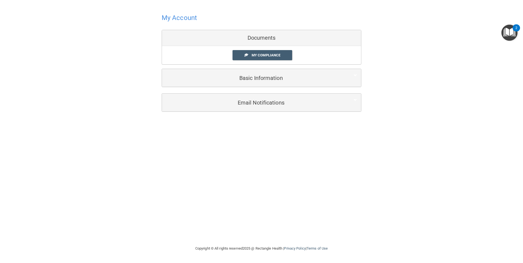
click at [299, 140] on div "My Account Documents My Compliance My Compliance My BAA Basic Information Full …" at bounding box center [262, 122] width 502 height 234
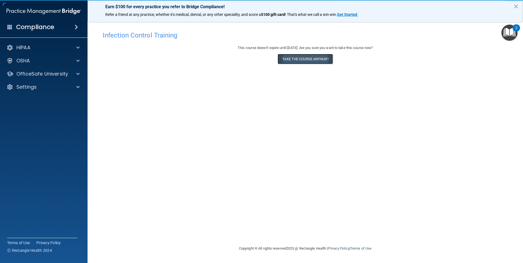
click at [304, 63] on button "Take the course anyway!" at bounding box center [305, 59] width 55 height 10
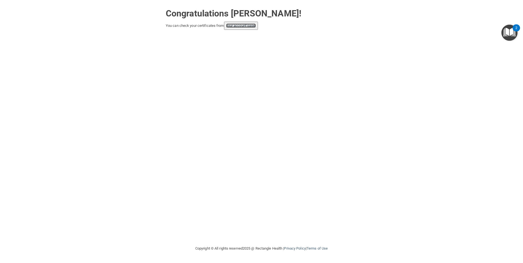
click at [252, 25] on link "your account page!" at bounding box center [241, 26] width 30 height 4
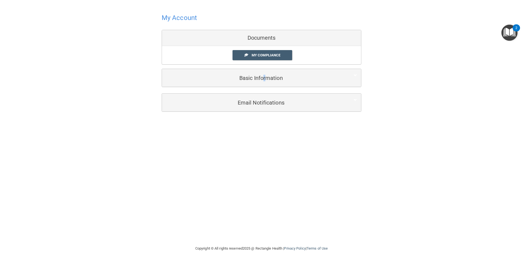
drag, startPoint x: 264, startPoint y: 67, endPoint x: 265, endPoint y: 74, distance: 7.0
click at [265, 74] on div "My Account Documents My Compliance My Compliance My BAA Basic Information Full …" at bounding box center [262, 49] width 200 height 88
drag, startPoint x: 265, startPoint y: 74, endPoint x: 222, endPoint y: 112, distance: 57.6
click at [222, 112] on div "Email Notifications Organization Emails Toggle all Monthly trainings summary Mo…" at bounding box center [262, 105] width 200 height 25
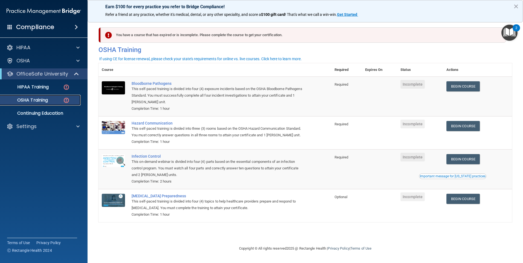
click at [48, 101] on p "OSHA Training" at bounding box center [26, 99] width 44 height 5
click at [47, 91] on link "HIPAA Training" at bounding box center [38, 87] width 86 height 11
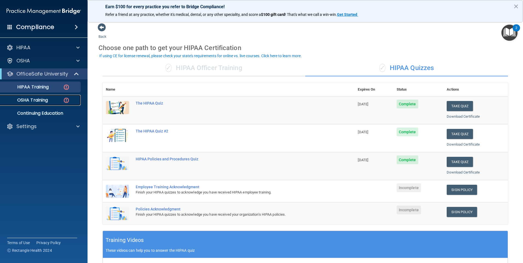
click at [50, 97] on link "OSHA Training" at bounding box center [38, 100] width 86 height 11
